Goal: Find specific page/section: Find specific page/section

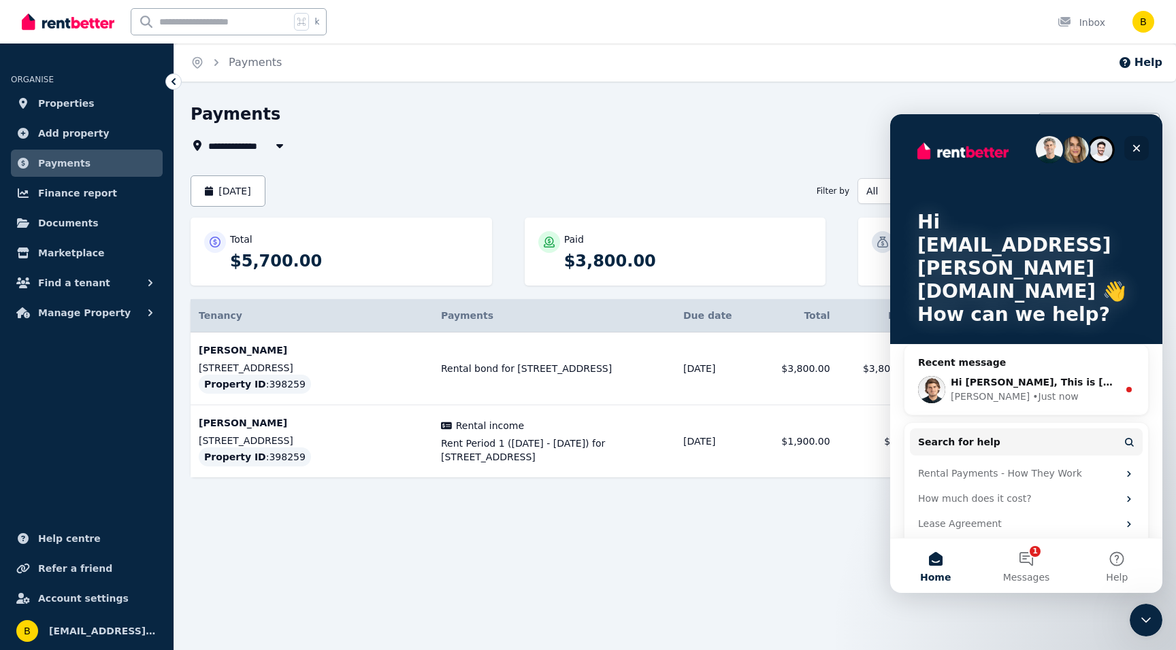
click at [1134, 145] on icon "Close" at bounding box center [1136, 148] width 11 height 11
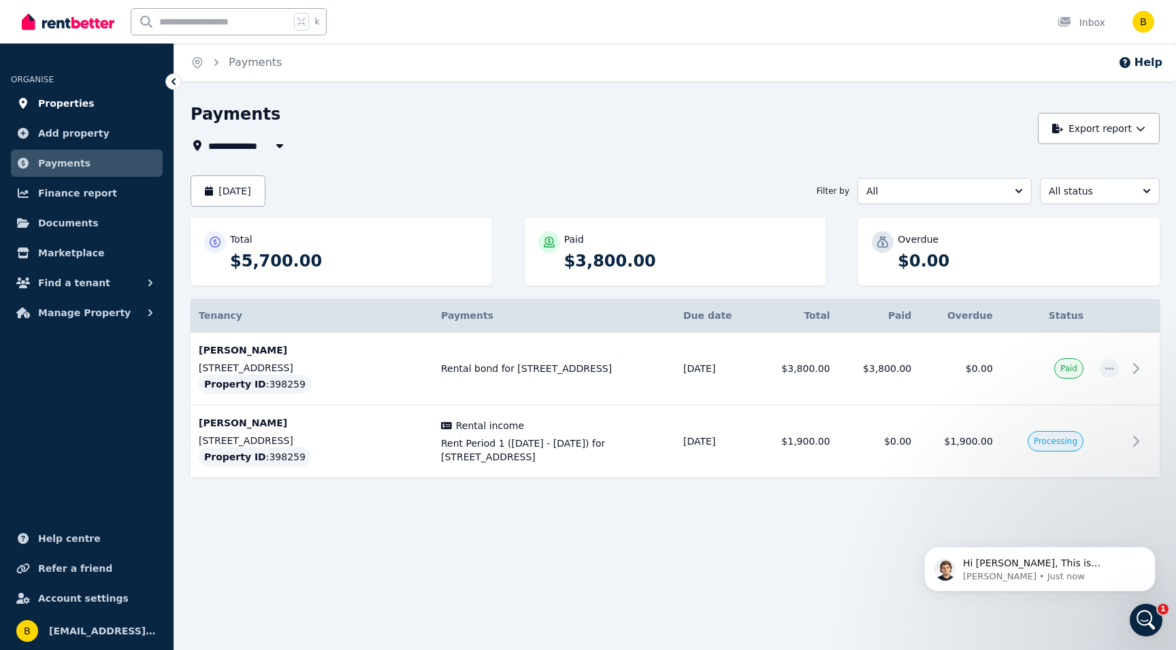
click at [52, 100] on span "Properties" at bounding box center [66, 103] width 56 height 16
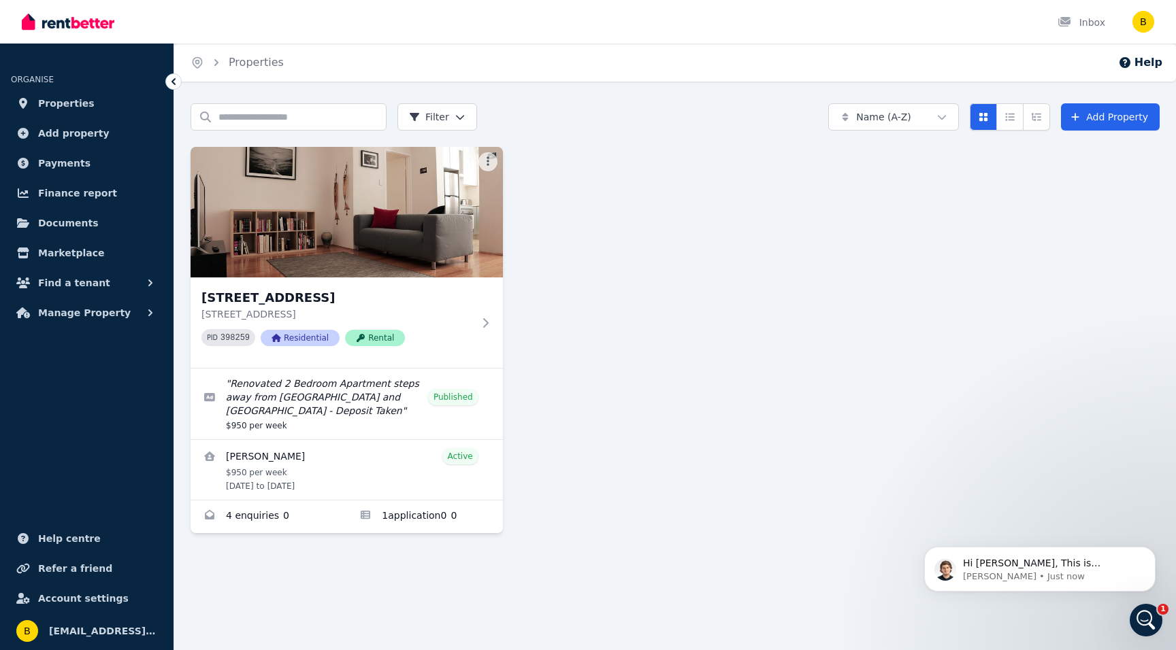
click at [308, 256] on img at bounding box center [346, 212] width 312 height 131
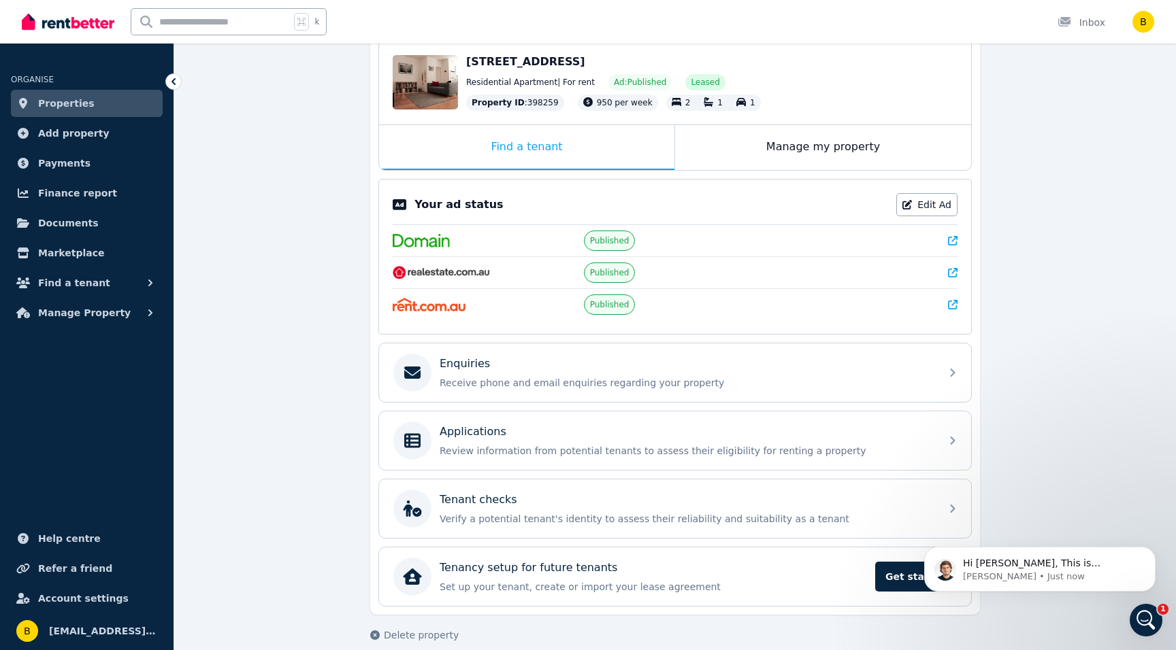
scroll to position [161, 0]
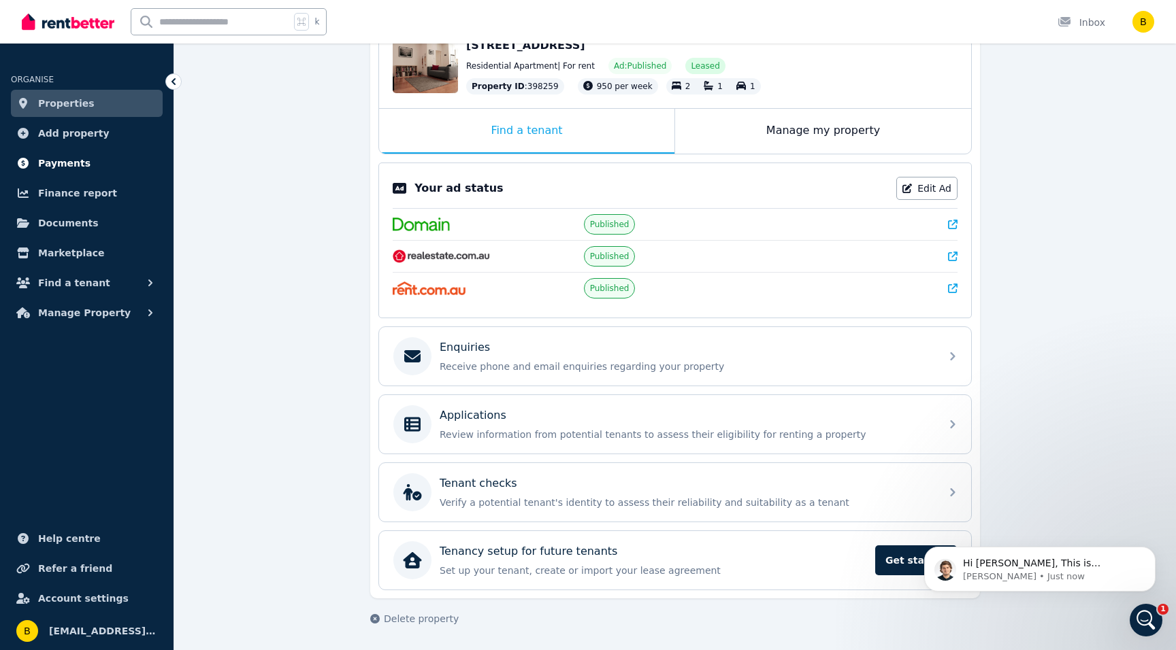
click at [54, 158] on span "Payments" at bounding box center [64, 163] width 52 height 16
